Goal: Information Seeking & Learning: Find specific fact

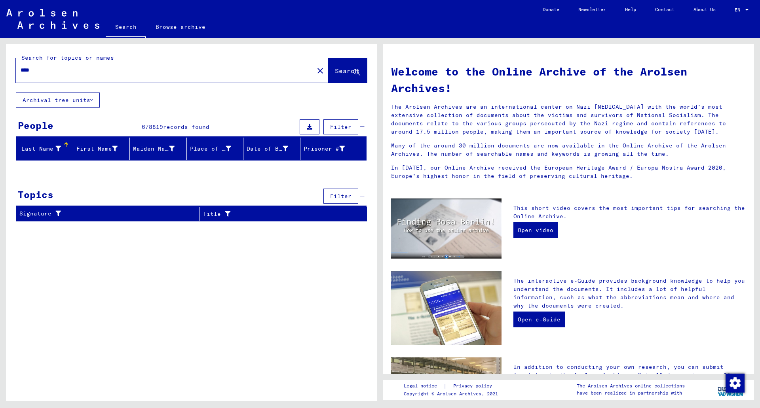
click at [28, 148] on div "Last Name" at bounding box center [40, 149] width 42 height 8
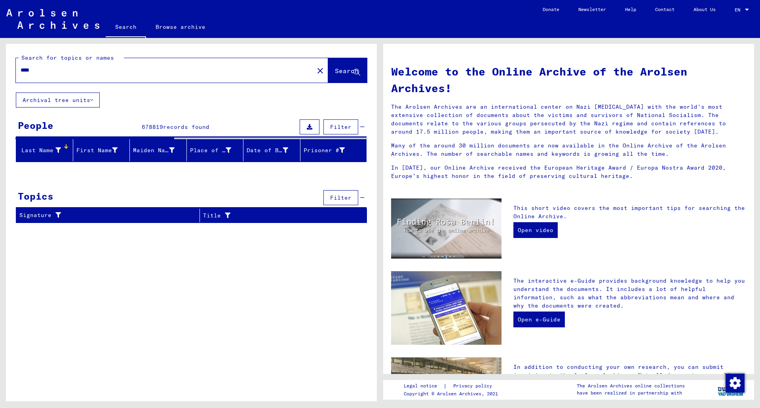
click at [315, 72] on mat-icon "close" at bounding box center [319, 70] width 9 height 9
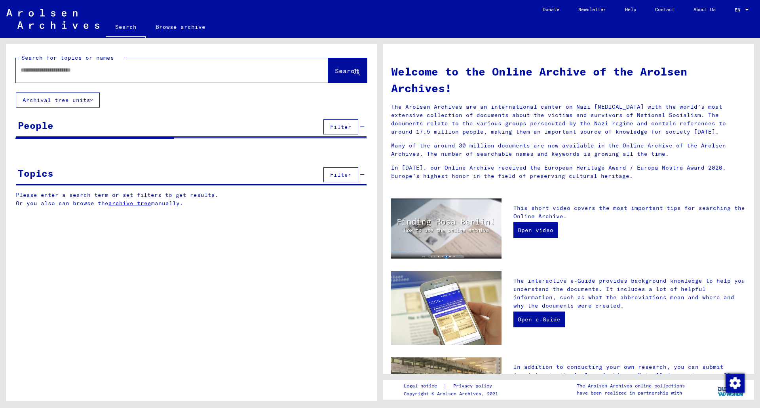
click at [273, 69] on input "text" at bounding box center [163, 70] width 284 height 8
type input "****"
click at [349, 77] on button "Search" at bounding box center [347, 70] width 39 height 25
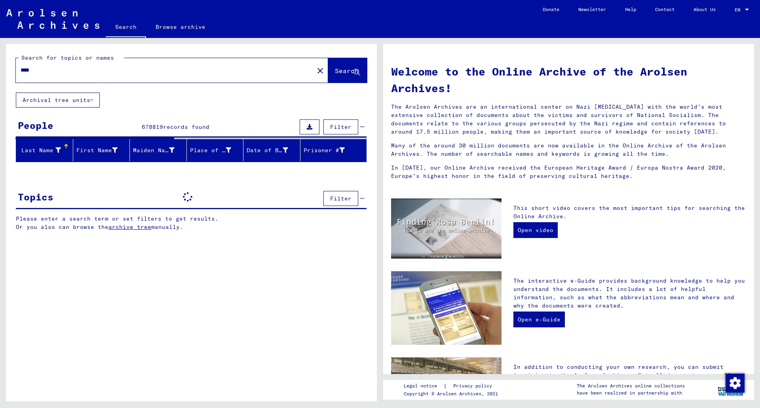
click at [621, 58] on div "Welcome to the Online Archive of the Arolsen Archives! The Arolsen Archives are…" at bounding box center [568, 121] width 367 height 130
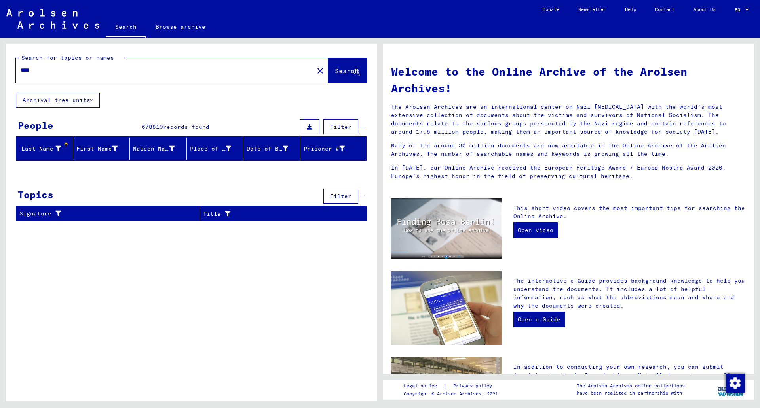
click at [42, 154] on div "Last Name" at bounding box center [45, 148] width 53 height 13
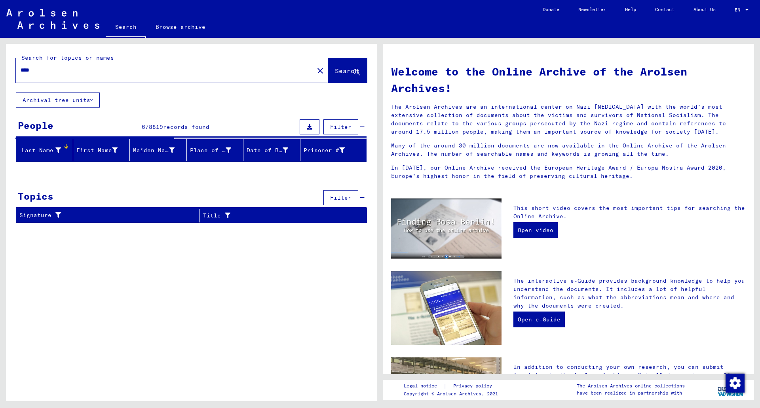
click at [743, 6] on div "EN EN" at bounding box center [743, 7] width 16 height 13
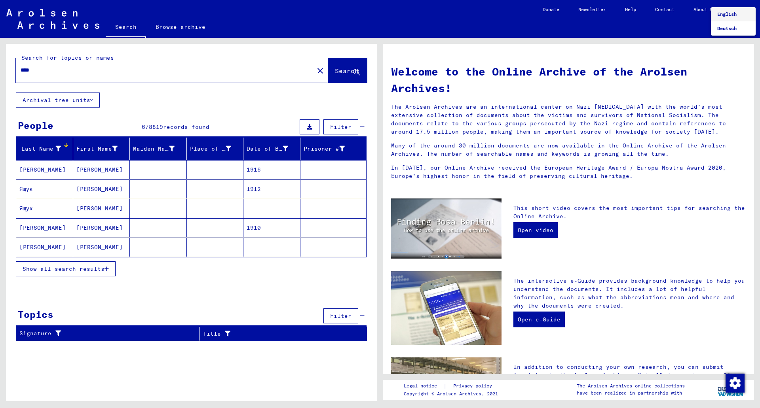
click at [383, 20] on div at bounding box center [380, 204] width 760 height 408
click at [94, 265] on button "Show all search results" at bounding box center [66, 269] width 100 height 15
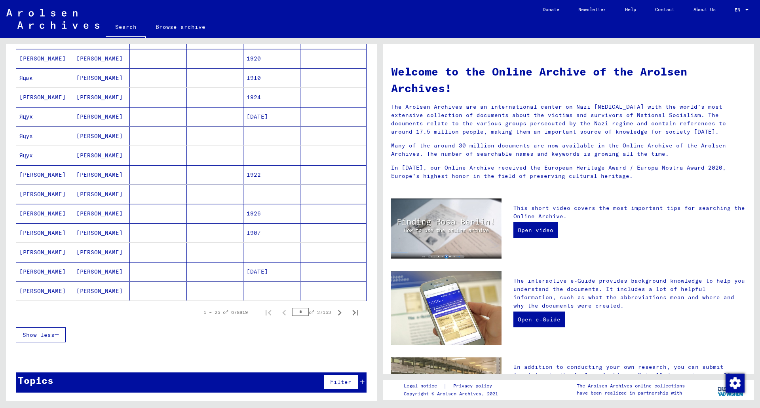
scroll to position [356, 0]
click at [306, 324] on div "Show less" at bounding box center [191, 335] width 351 height 23
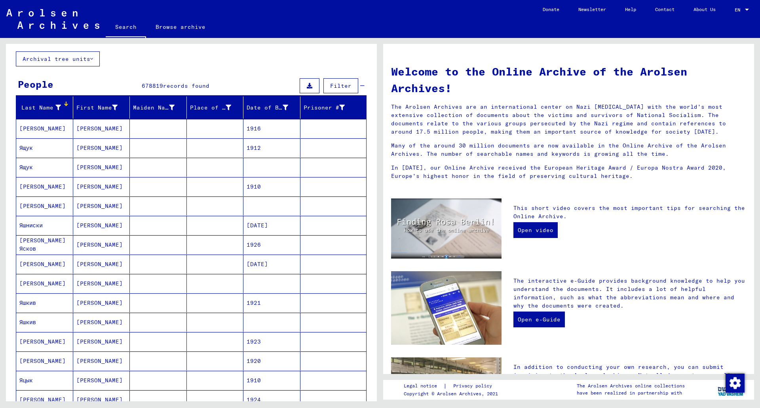
scroll to position [40, 0]
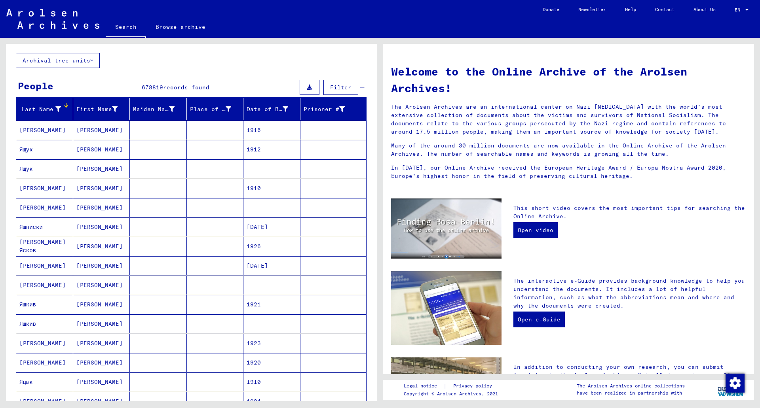
click at [50, 107] on div "Last Name" at bounding box center [40, 109] width 42 height 8
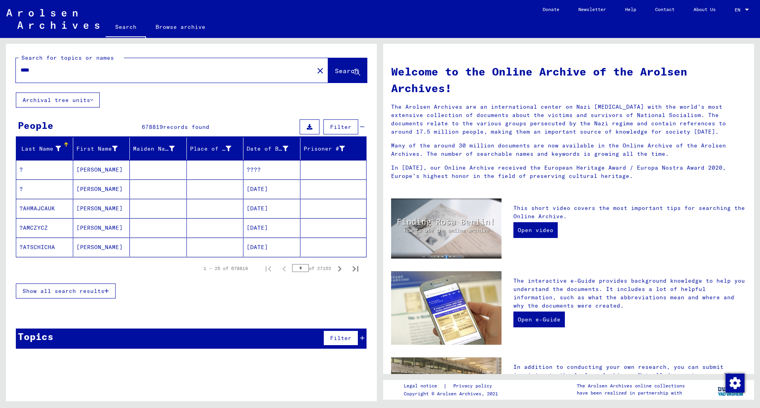
scroll to position [0, 0]
click at [84, 289] on span "Show all search results" at bounding box center [64, 291] width 82 height 7
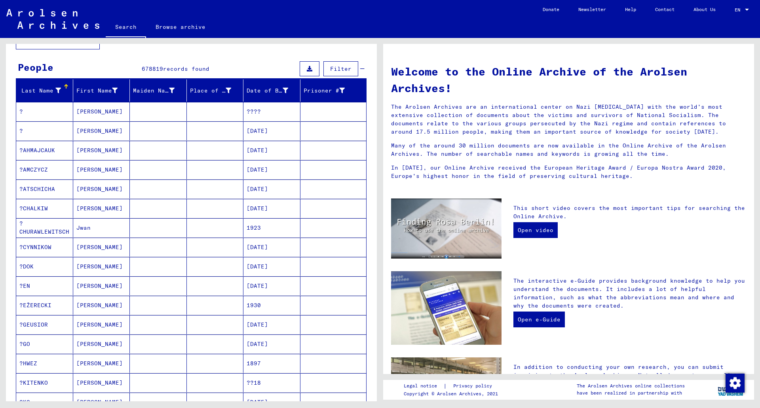
scroll to position [79, 0]
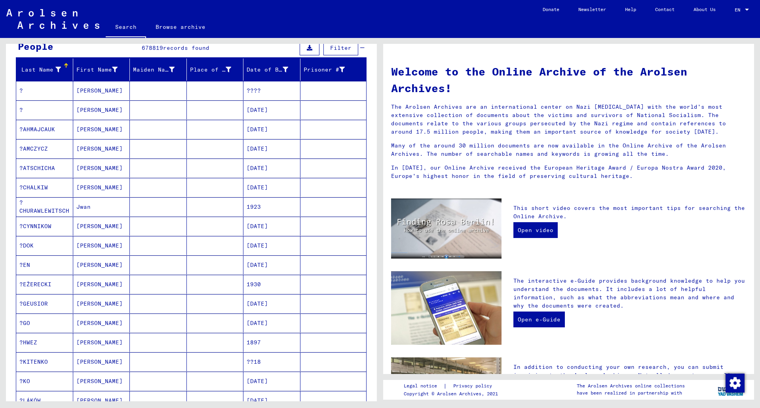
click at [48, 223] on mat-cell "?CYNNIKOW" at bounding box center [44, 226] width 57 height 19
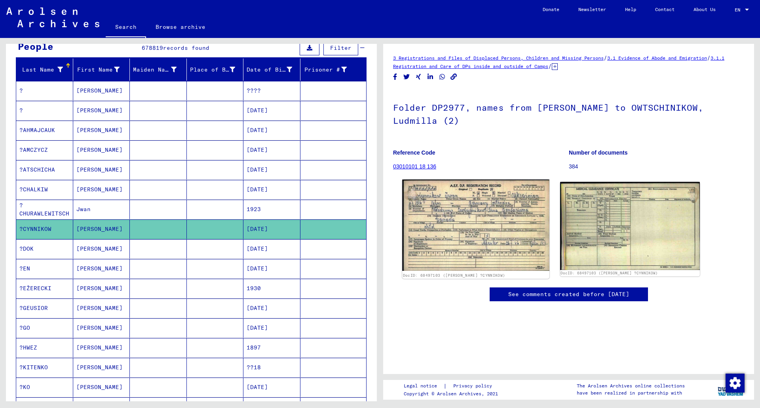
click at [429, 223] on img at bounding box center [475, 225] width 147 height 91
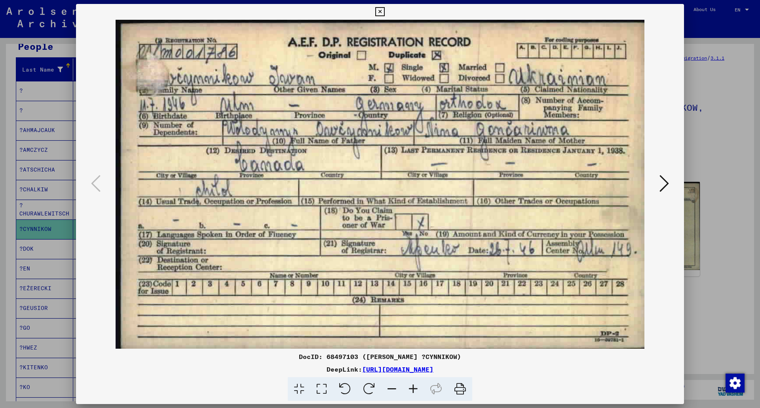
click at [701, 34] on div at bounding box center [380, 204] width 760 height 408
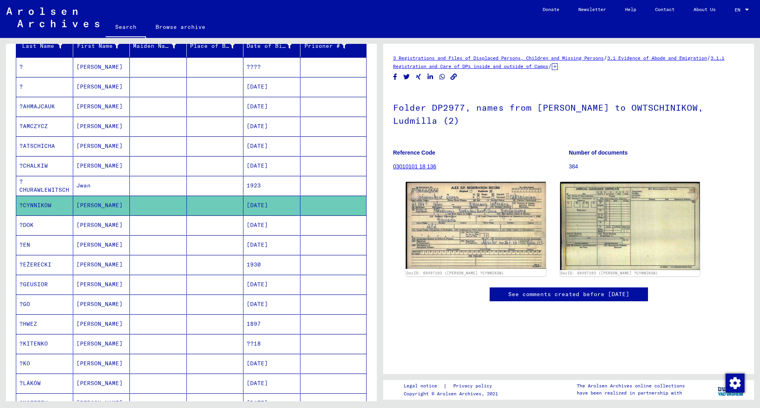
scroll to position [112, 0]
